Goal: Information Seeking & Learning: Learn about a topic

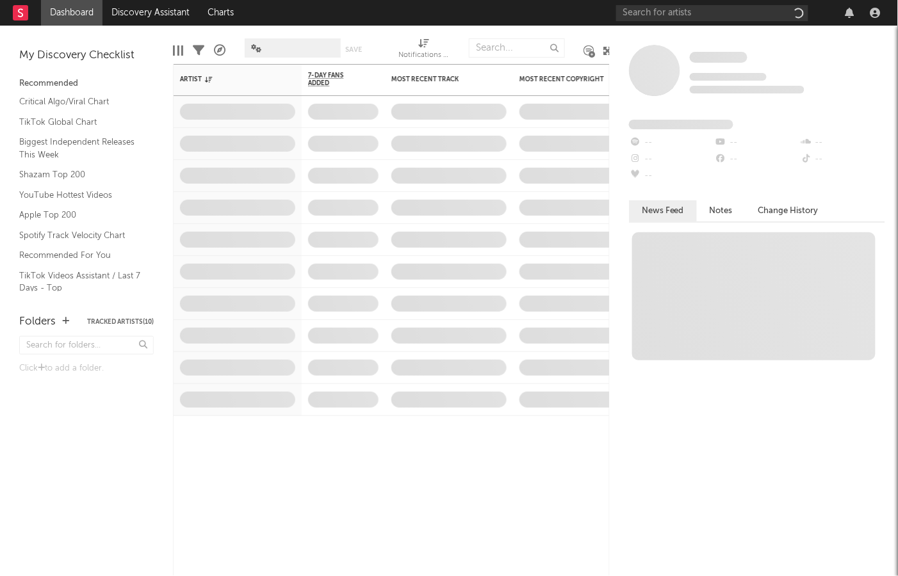
click at [268, 48] on span at bounding box center [268, 48] width 0 height 0
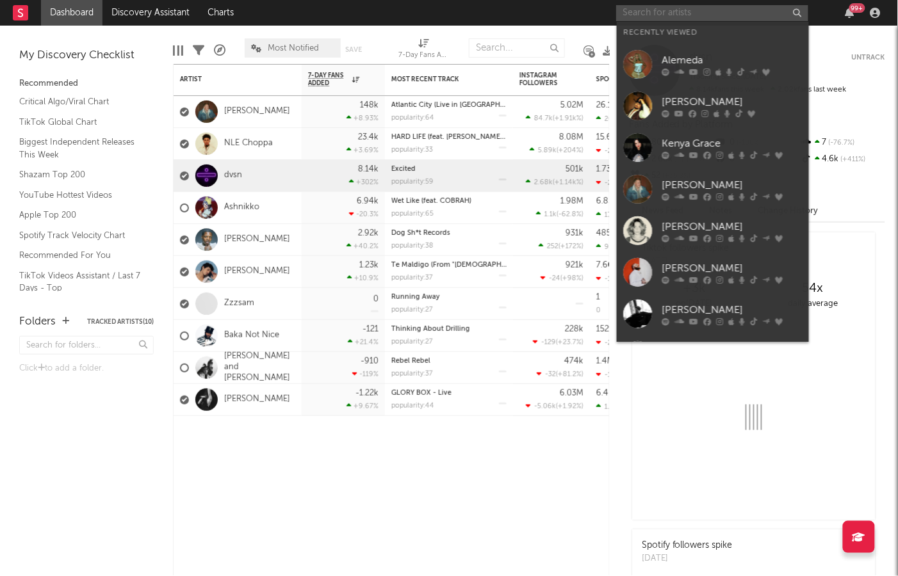
click at [693, 10] on input "text" at bounding box center [712, 13] width 192 height 16
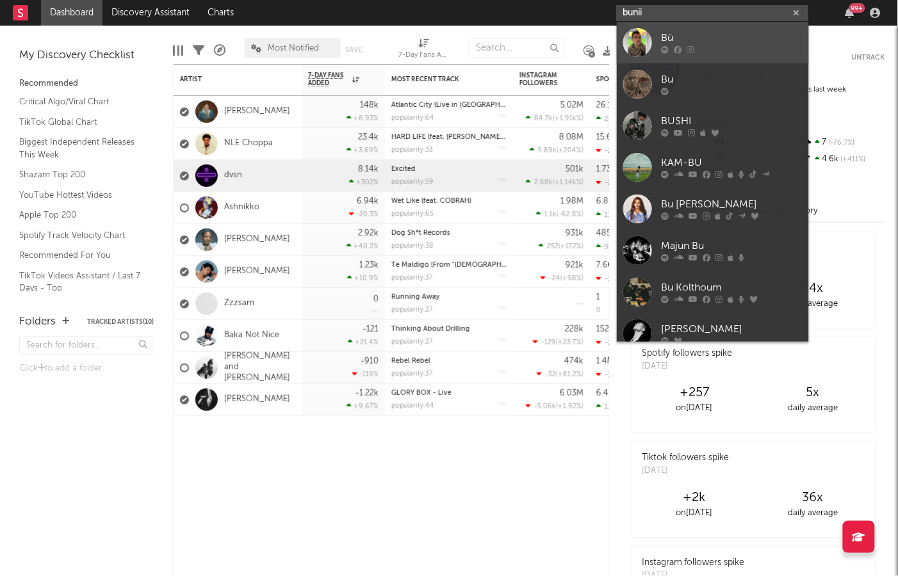
type input "bunii"
click at [645, 42] on div at bounding box center [637, 42] width 29 height 29
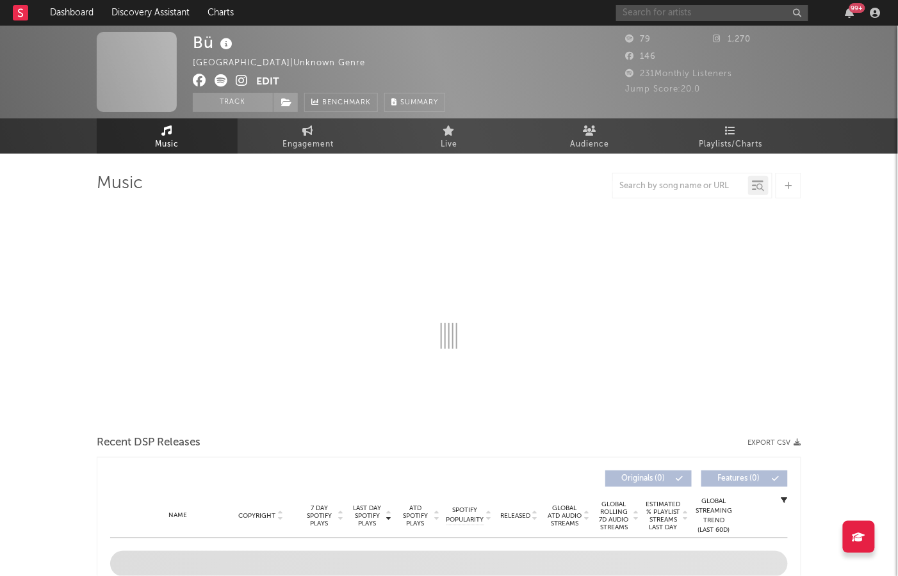
click at [672, 13] on input "text" at bounding box center [712, 13] width 192 height 16
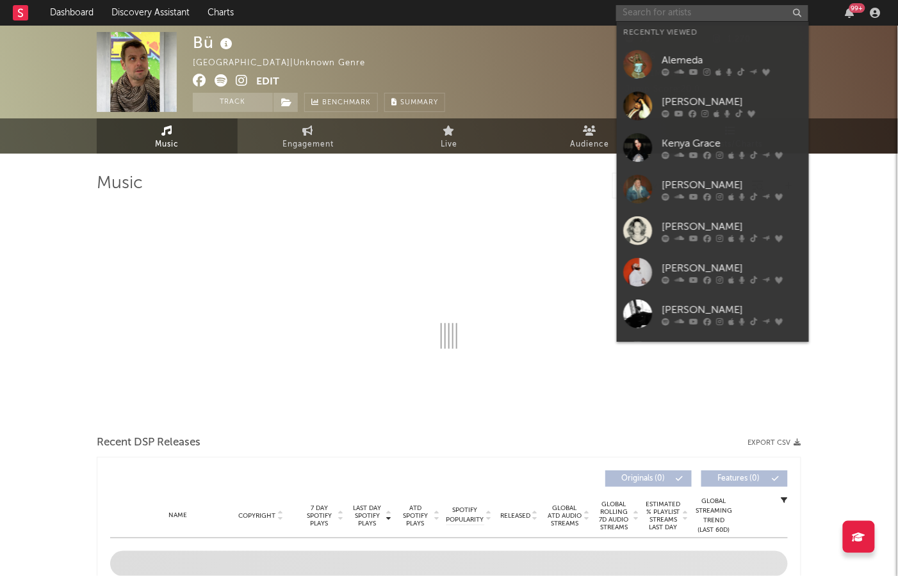
type input "b"
select select "1w"
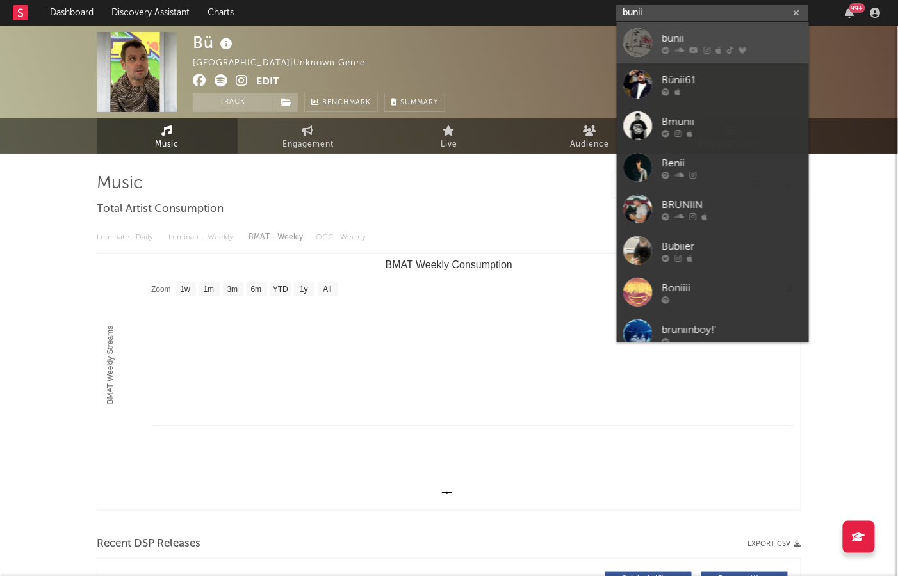
type input "bunii"
click at [640, 42] on div at bounding box center [637, 42] width 29 height 29
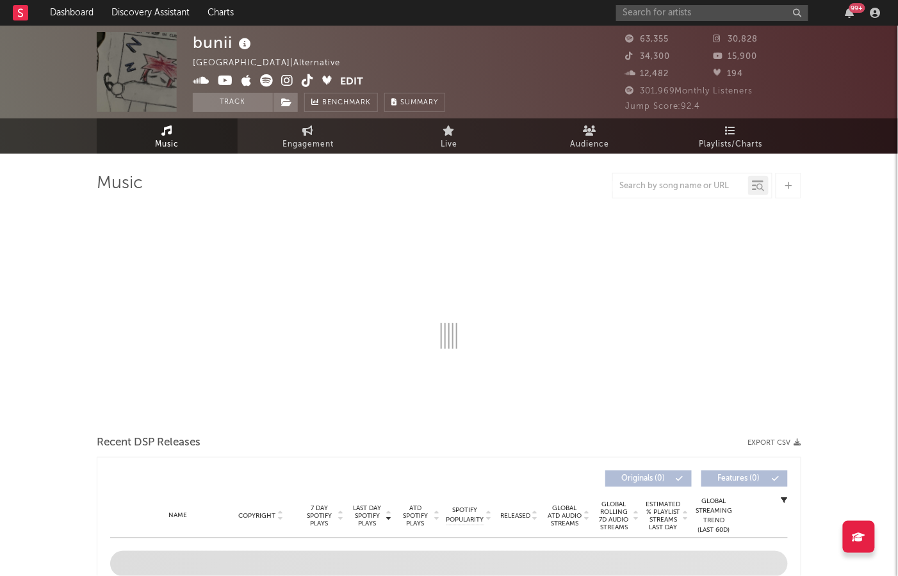
select select "6m"
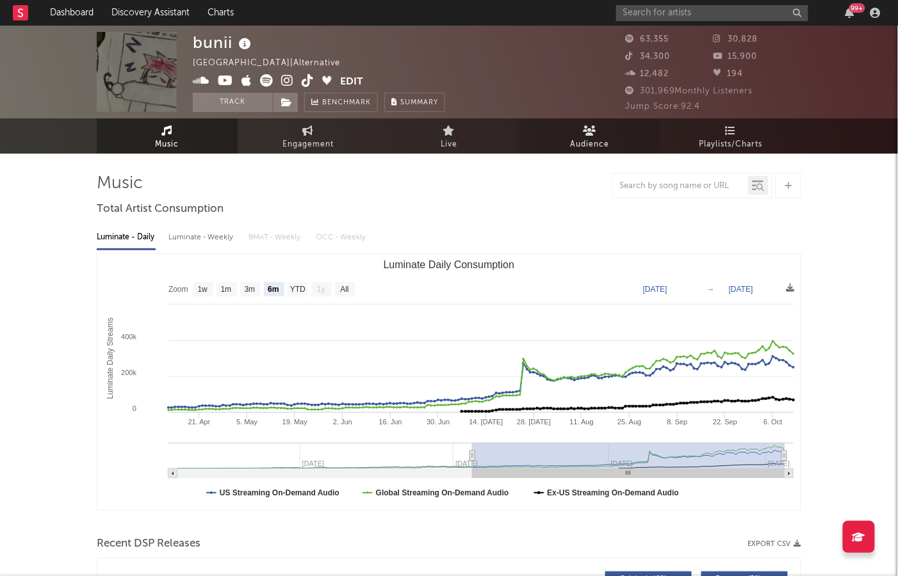
click at [589, 137] on span "Audience" at bounding box center [590, 144] width 39 height 15
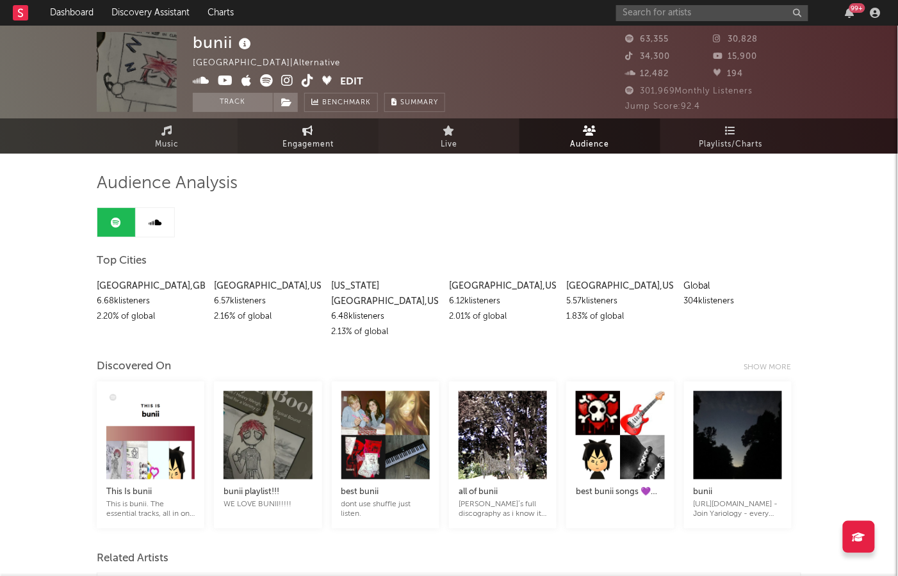
click at [305, 139] on span "Engagement" at bounding box center [307, 144] width 51 height 15
select select "1w"
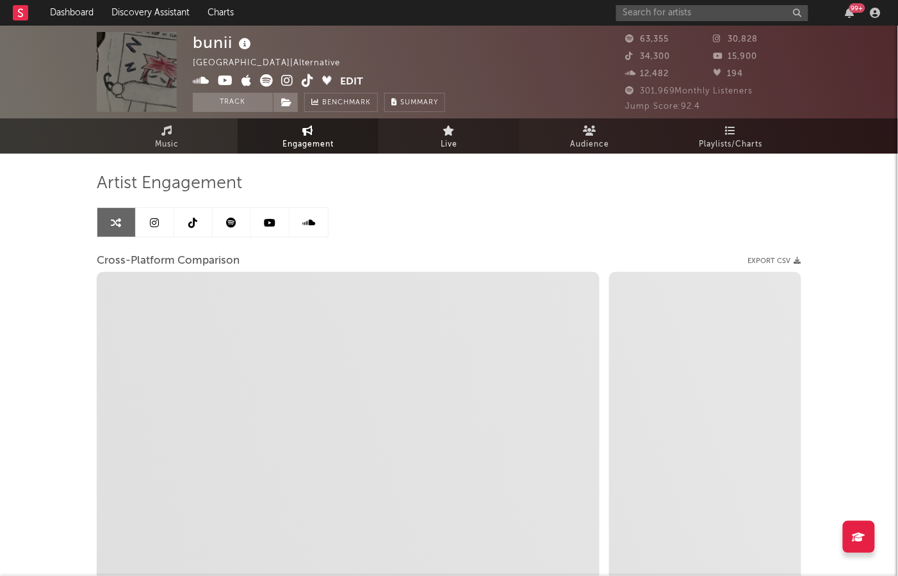
select select "1m"
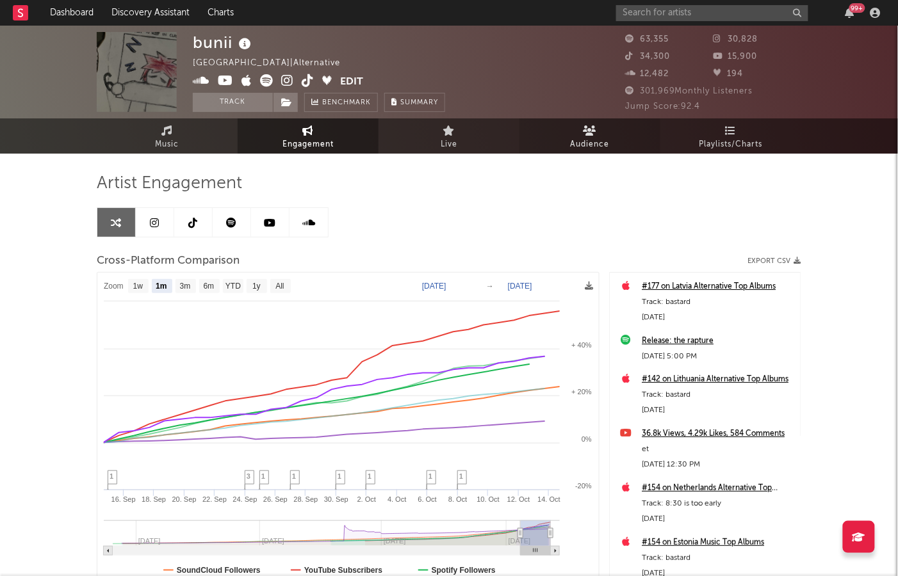
click at [594, 141] on span "Audience" at bounding box center [590, 144] width 39 height 15
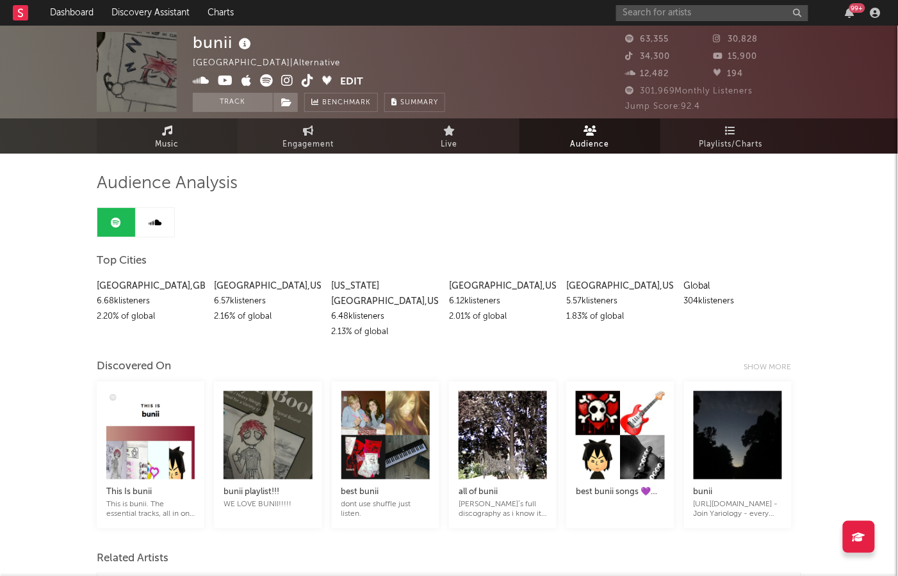
click at [166, 145] on span "Music" at bounding box center [168, 144] width 24 height 15
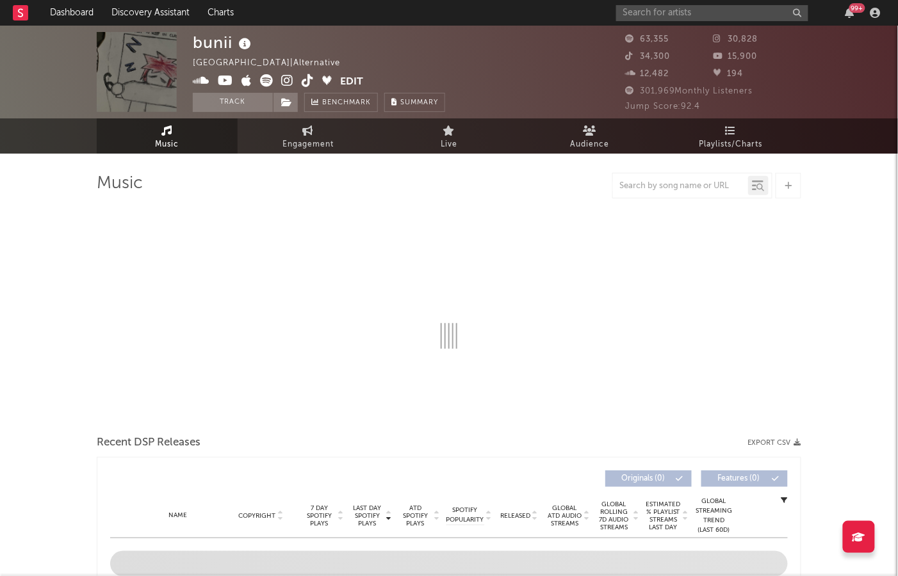
select select "6m"
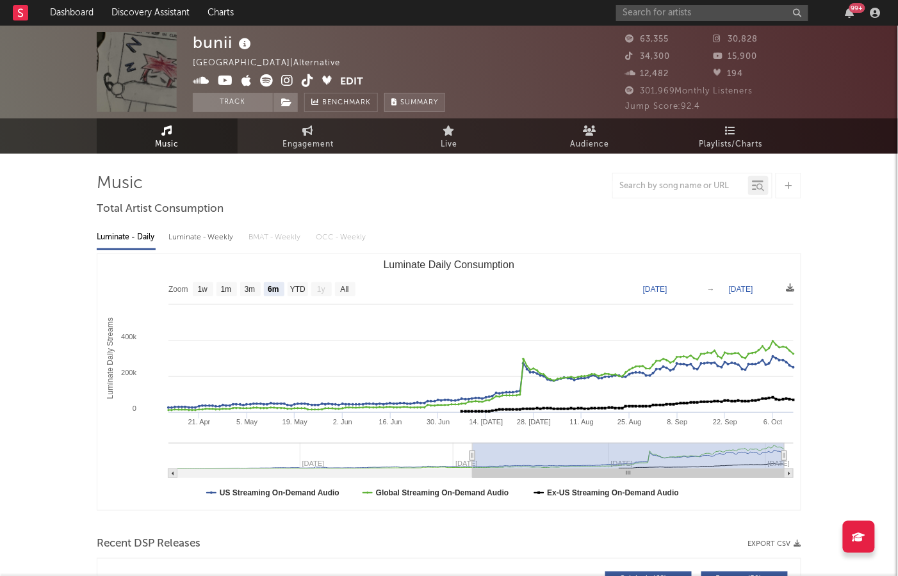
click at [426, 104] on span "Summary" at bounding box center [419, 102] width 38 height 7
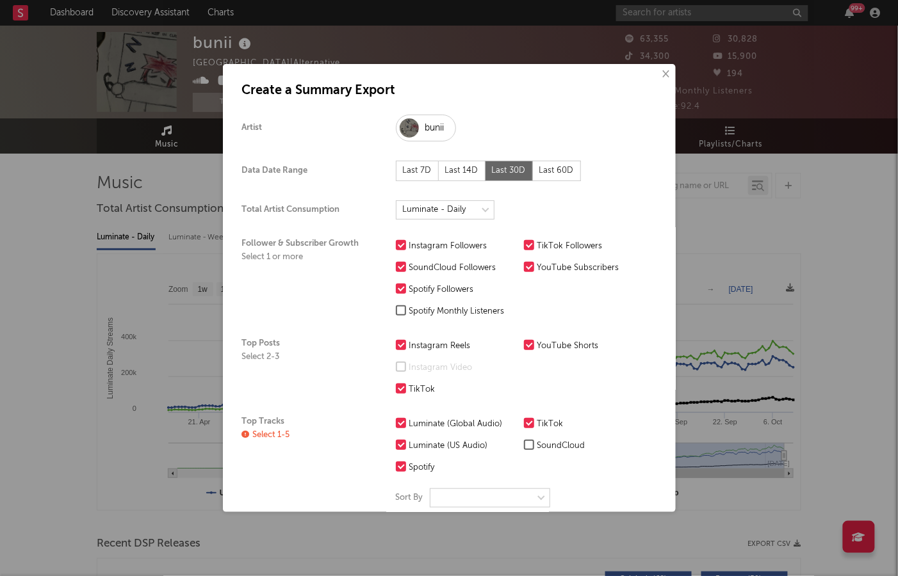
select select "[PERSON_NAME]-global"
click at [188, 241] on div "× Create a Summary Export Artist bunii Data Date Range Last 7D Last 14D Last 30…" at bounding box center [449, 288] width 898 height 576
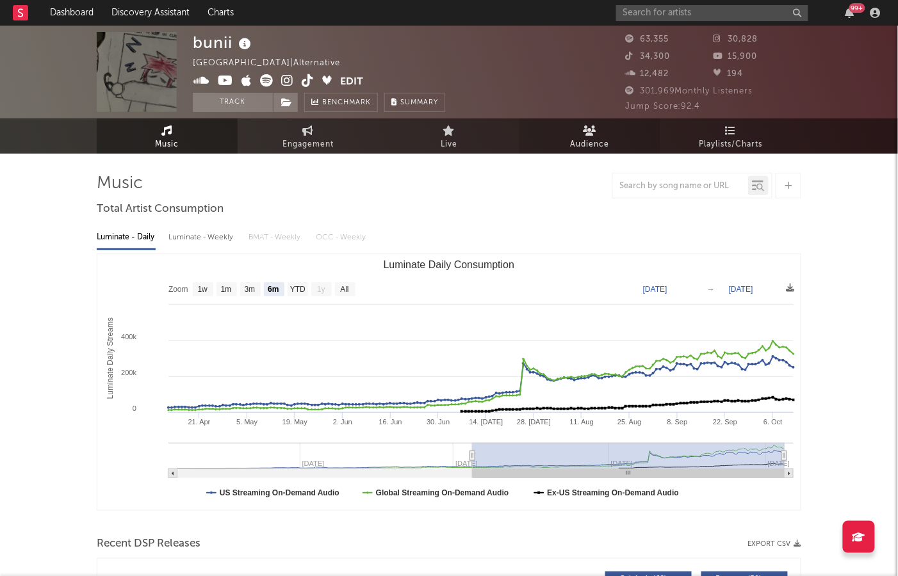
click at [606, 141] on span "Audience" at bounding box center [590, 144] width 39 height 15
